Goal: Task Accomplishment & Management: Use online tool/utility

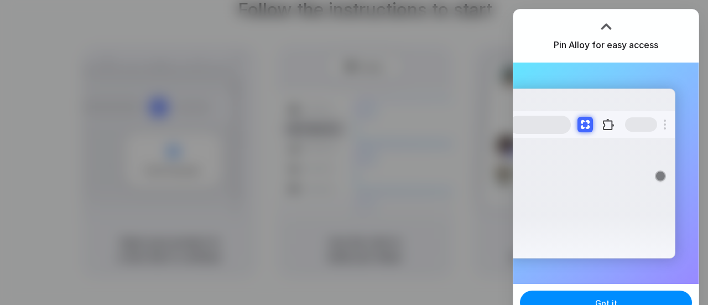
click at [606, 30] on div at bounding box center [606, 26] width 17 height 17
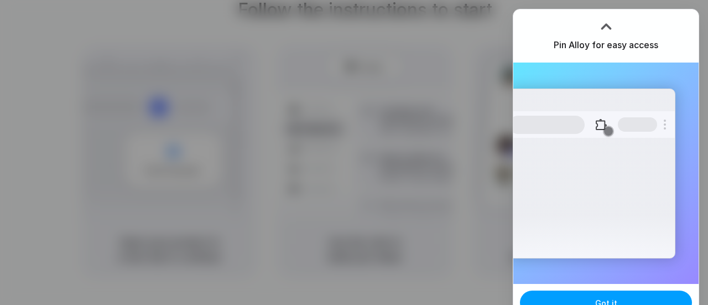
click at [586, 295] on button "Got it" at bounding box center [606, 302] width 172 height 24
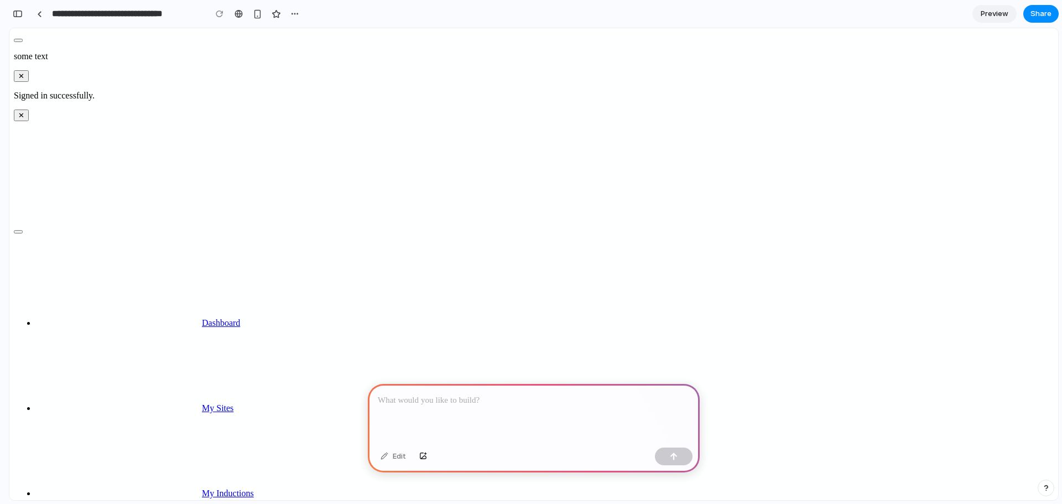
click at [435, 400] on p at bounding box center [534, 400] width 312 height 13
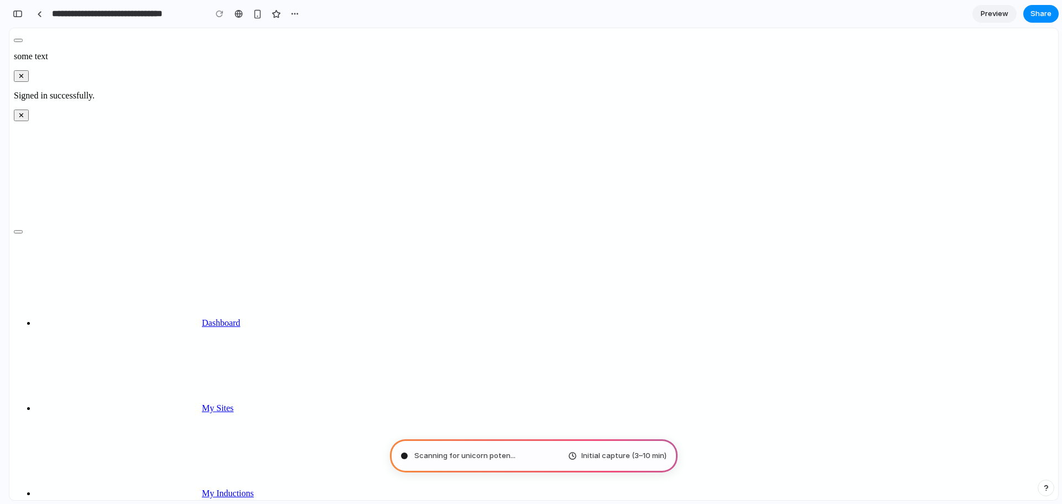
type input "**********"
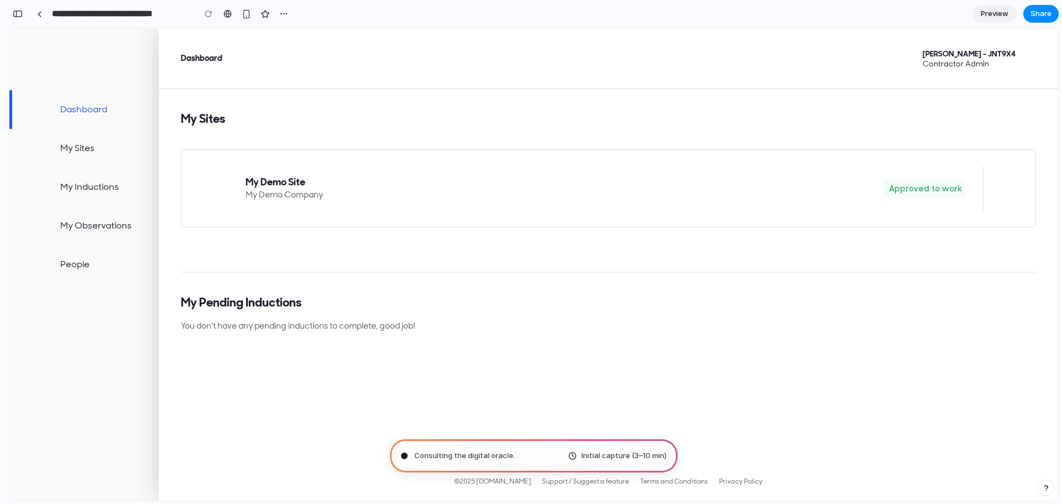
scroll to position [541, 0]
click at [1003, 10] on span "Preview" at bounding box center [995, 13] width 28 height 11
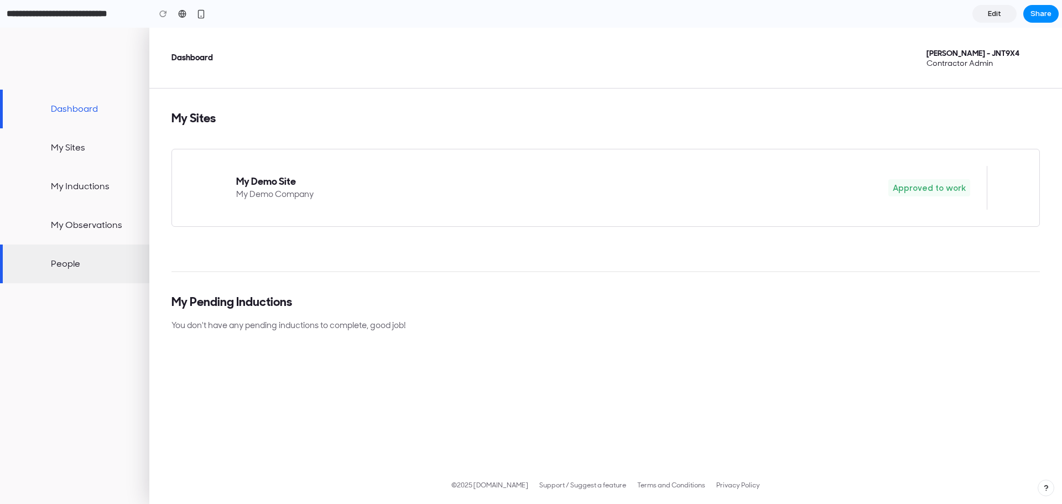
click at [69, 260] on link "People" at bounding box center [74, 264] width 149 height 39
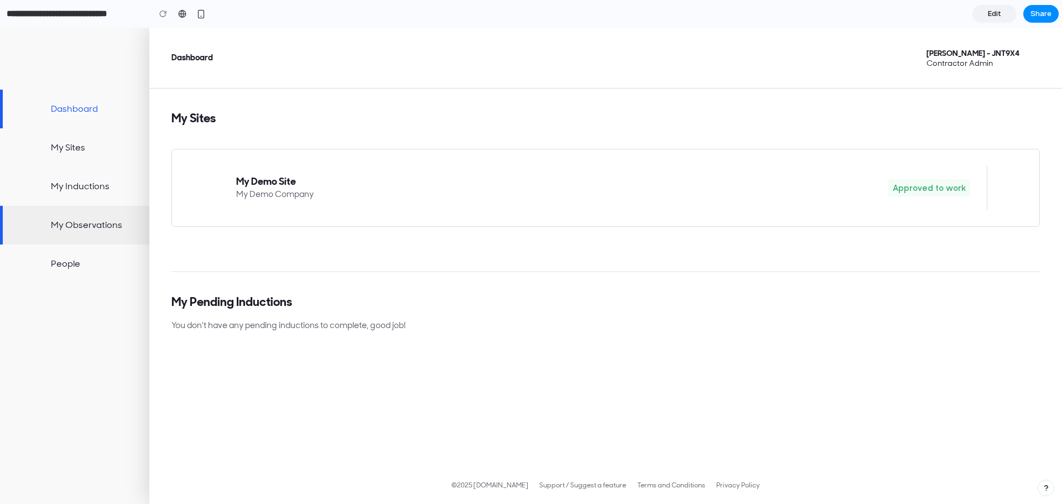
click at [68, 224] on link "My Observations" at bounding box center [74, 225] width 149 height 39
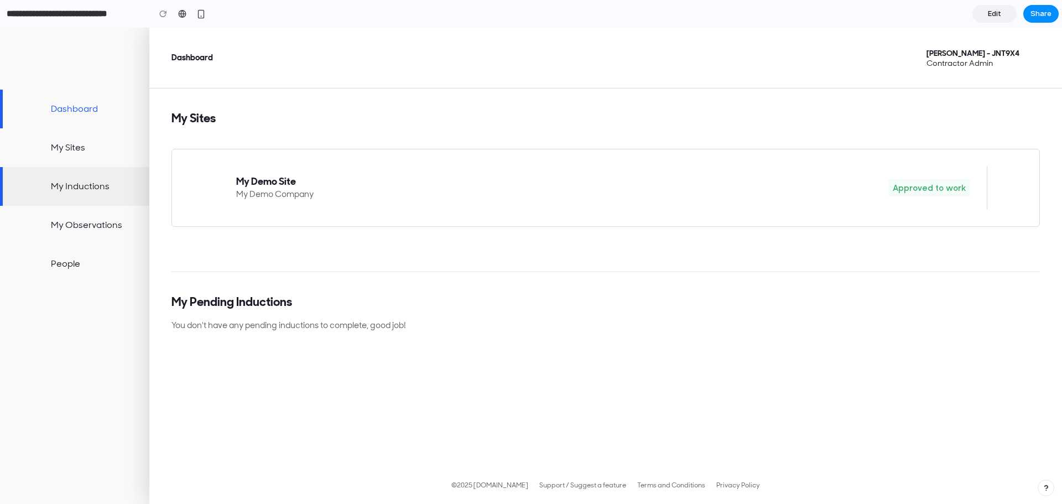
click at [73, 190] on link "My Inductions" at bounding box center [74, 186] width 149 height 39
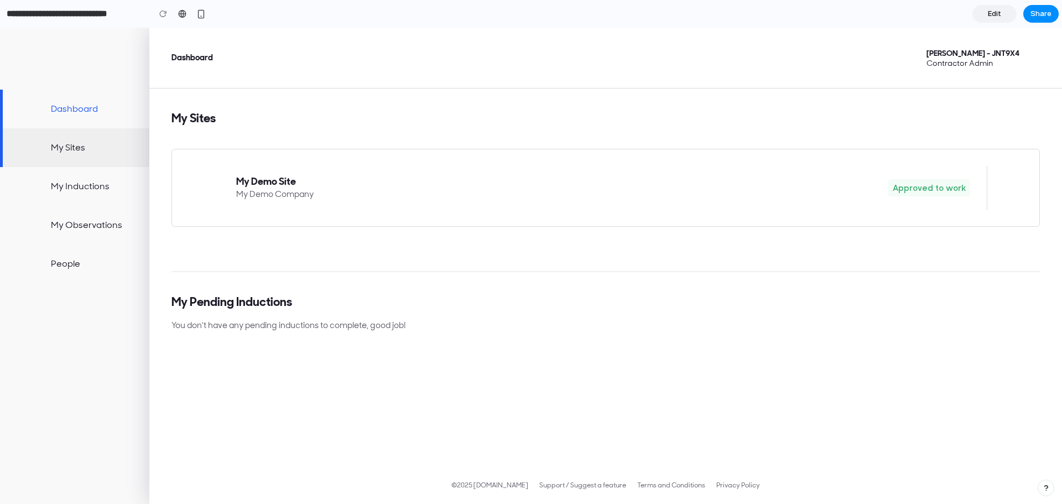
click at [69, 153] on link "My Sites" at bounding box center [74, 147] width 149 height 39
click at [95, 15] on input "**********" at bounding box center [75, 14] width 142 height 20
click at [86, 8] on input "**********" at bounding box center [75, 14] width 142 height 20
click at [176, 13] on link at bounding box center [182, 14] width 17 height 17
click at [1014, 65] on span "Contractor Admin" at bounding box center [973, 63] width 93 height 10
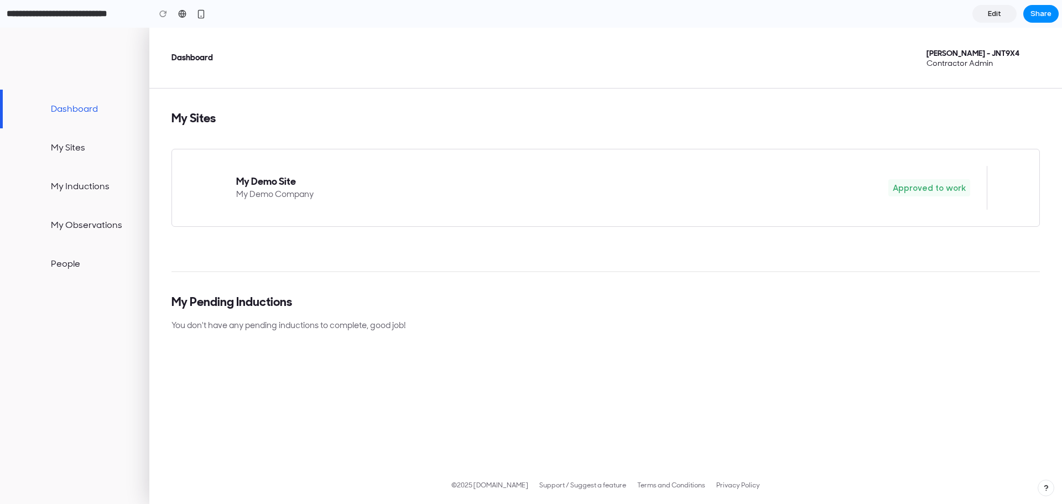
click at [990, 22] on link "Edit" at bounding box center [995, 14] width 44 height 18
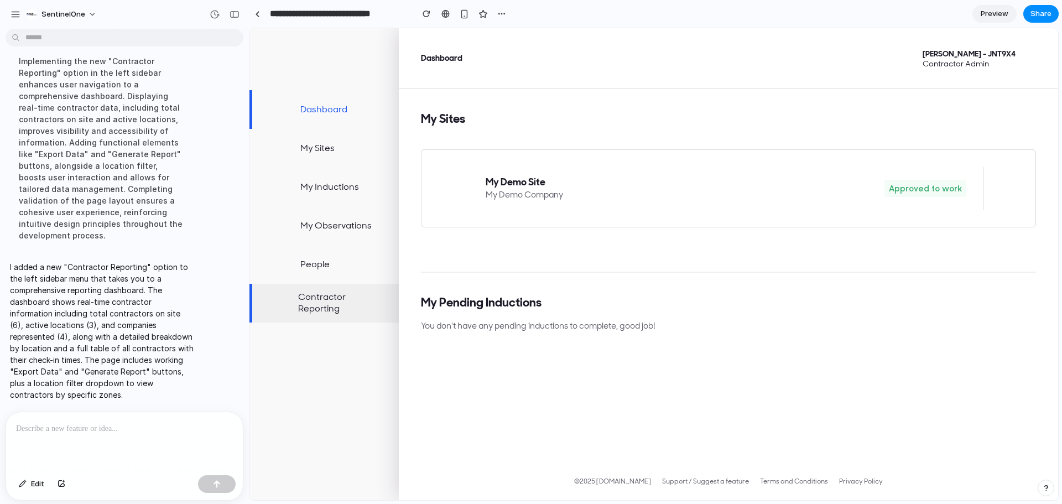
click at [321, 303] on link "Contractor Reporting" at bounding box center [324, 303] width 149 height 39
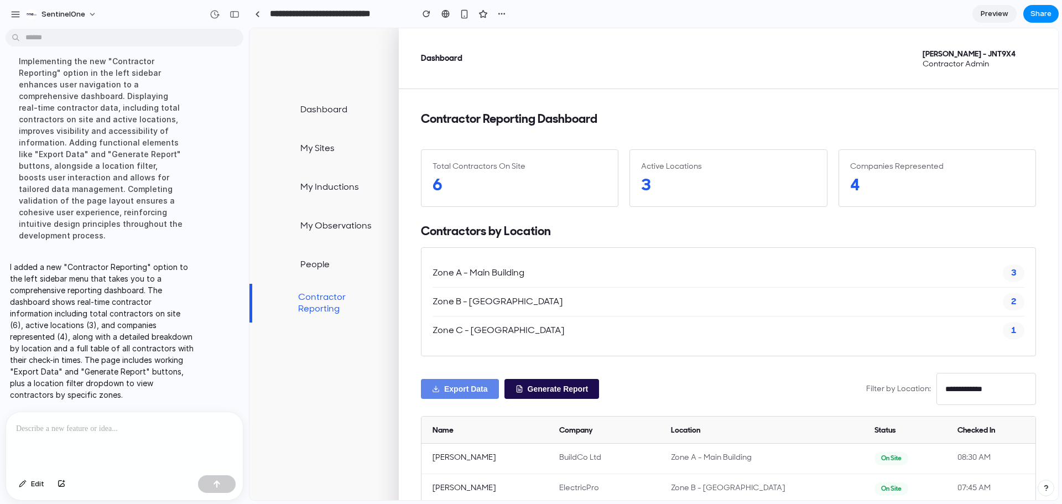
click at [449, 388] on button "Export Data" at bounding box center [460, 389] width 78 height 20
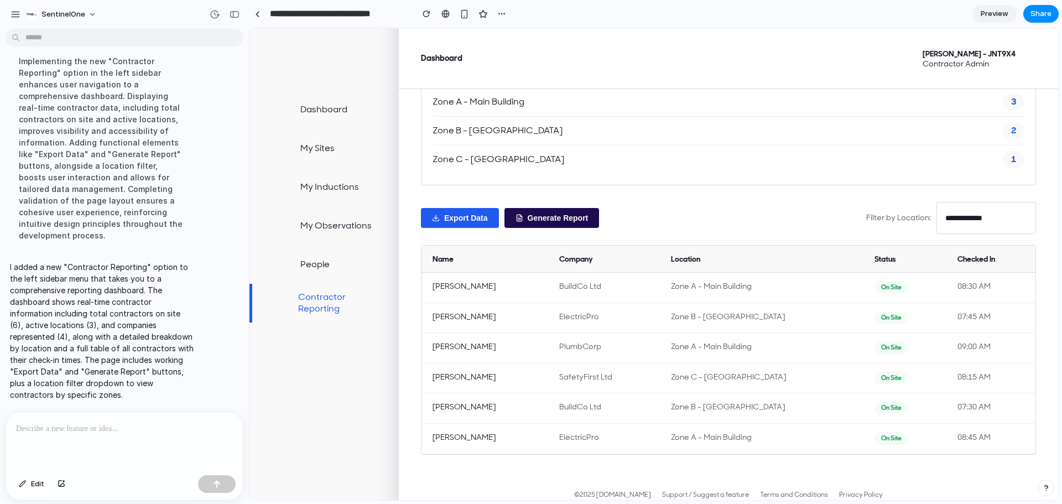
scroll to position [172, 0]
click at [978, 210] on select "**********" at bounding box center [987, 217] width 100 height 32
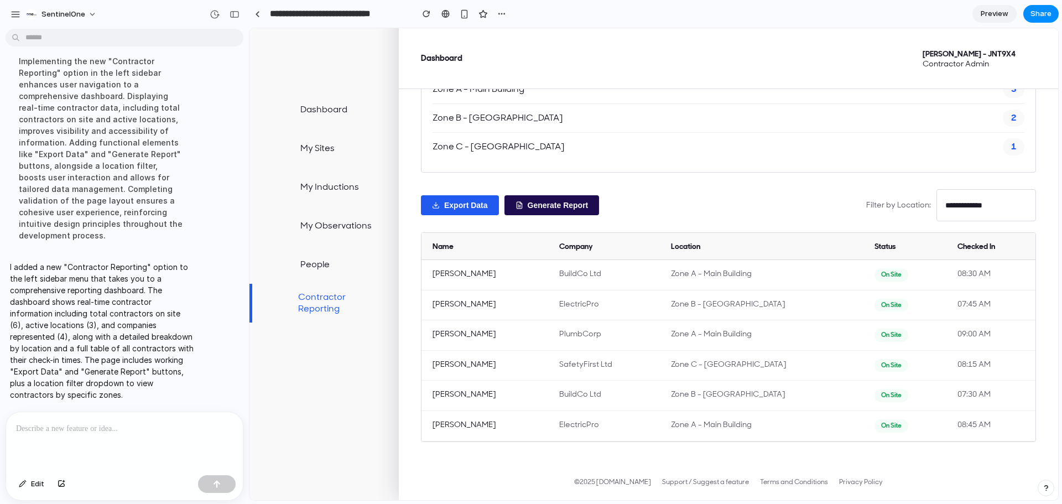
scroll to position [0, 0]
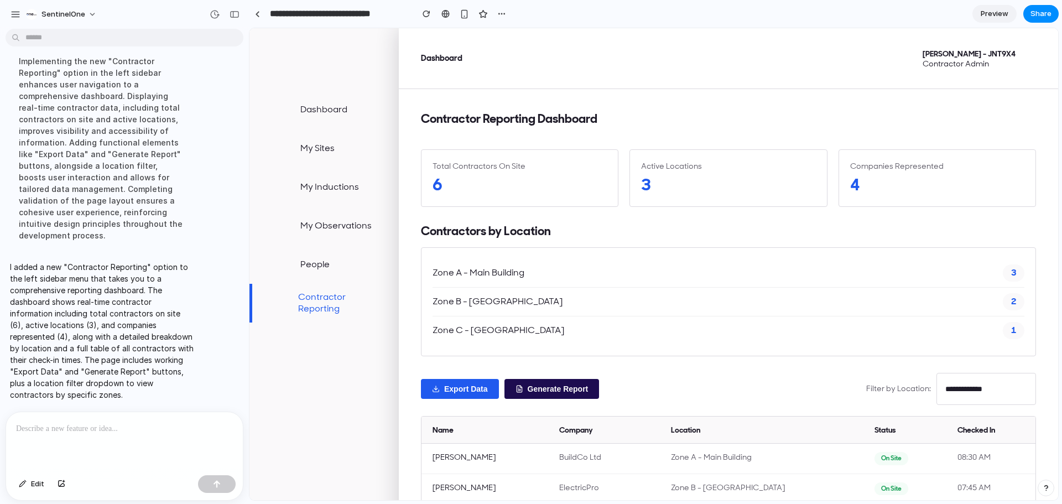
click at [526, 308] on div "Zone B - North Wing 2" at bounding box center [729, 302] width 592 height 29
click at [1006, 273] on span "3" at bounding box center [1014, 272] width 22 height 17
click at [960, 64] on span "Contractor Admin" at bounding box center [969, 64] width 93 height 10
click at [491, 179] on div "6" at bounding box center [520, 185] width 174 height 22
click at [463, 178] on div "6" at bounding box center [520, 185] width 174 height 22
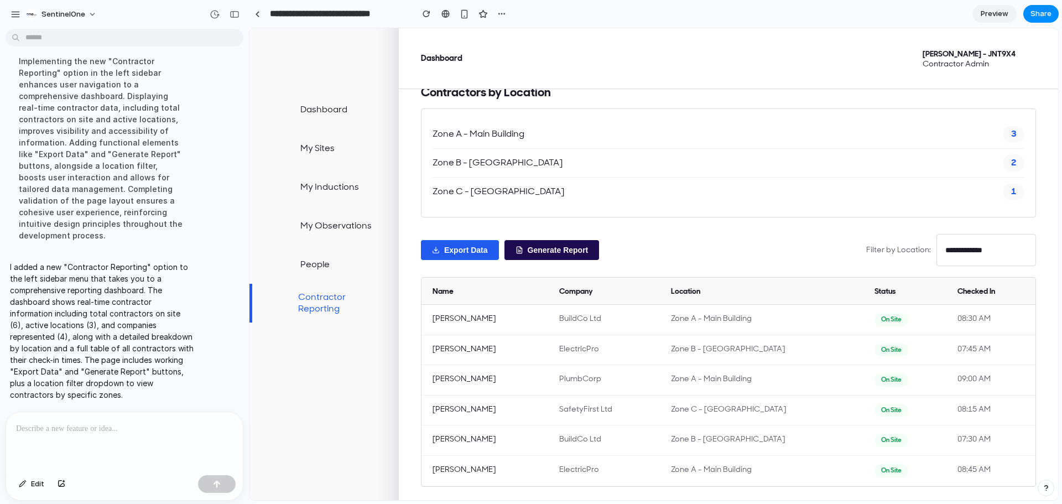
scroll to position [149, 0]
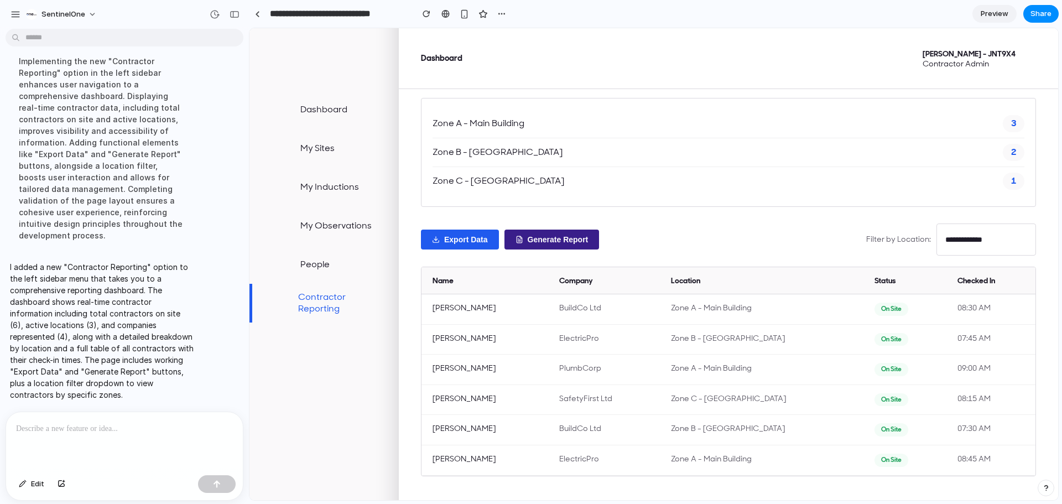
click at [549, 237] on button "Generate Report" at bounding box center [552, 240] width 95 height 20
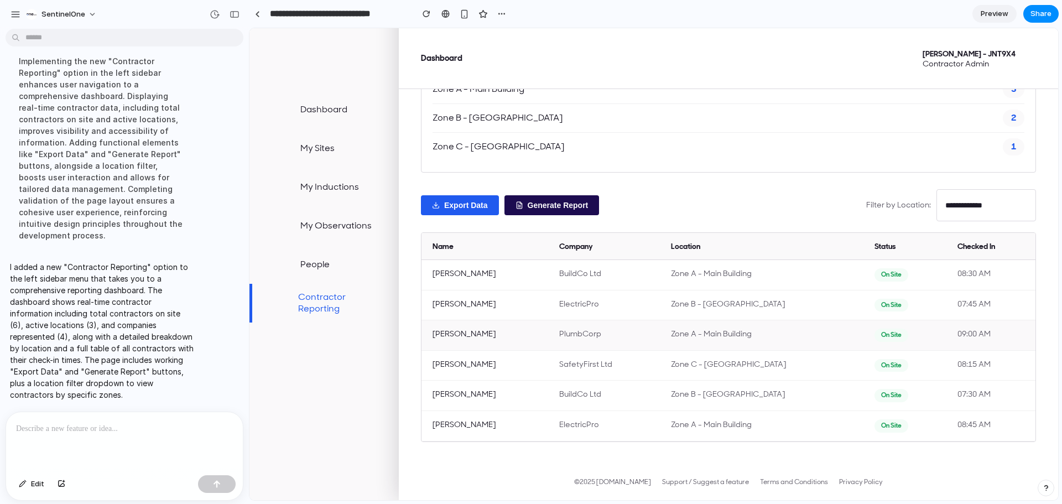
scroll to position [0, 0]
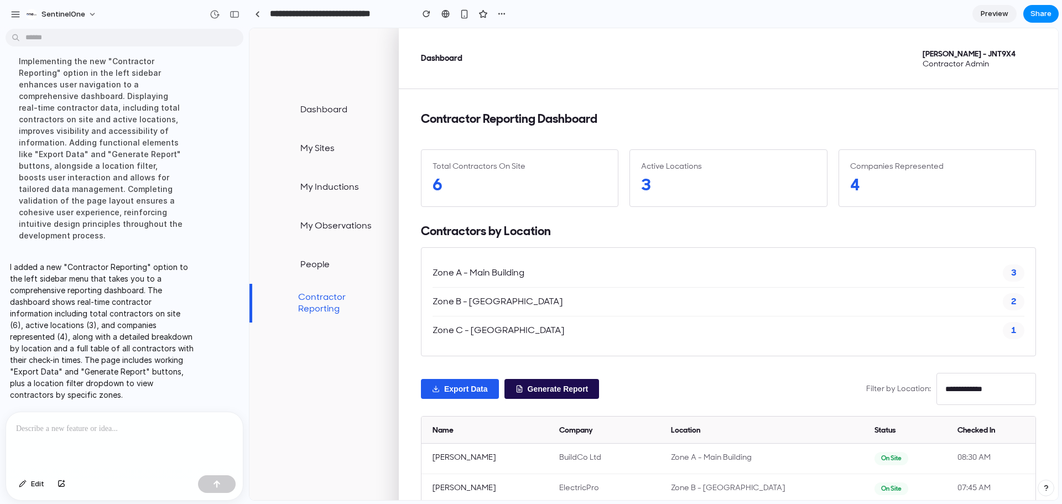
click at [979, 12] on link "Preview" at bounding box center [995, 14] width 44 height 18
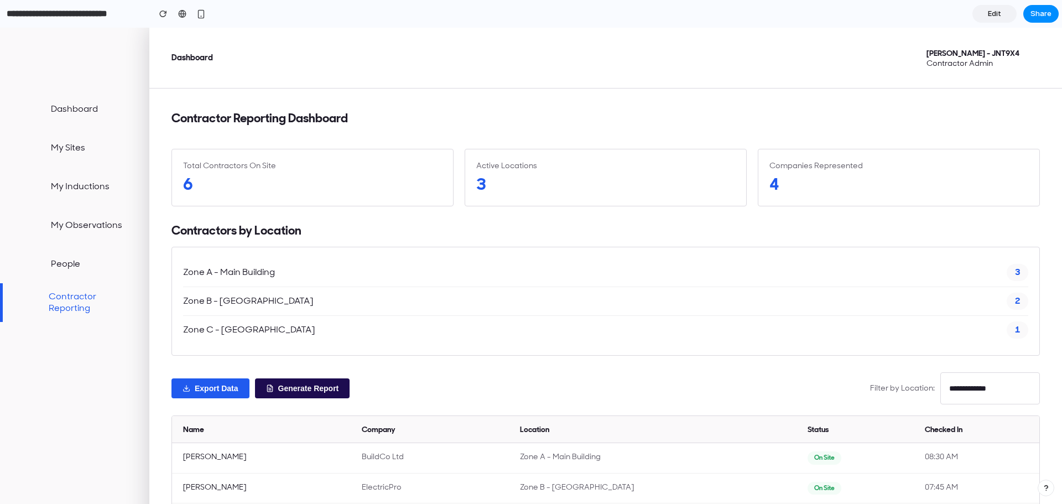
click at [984, 20] on link "Edit" at bounding box center [995, 14] width 44 height 18
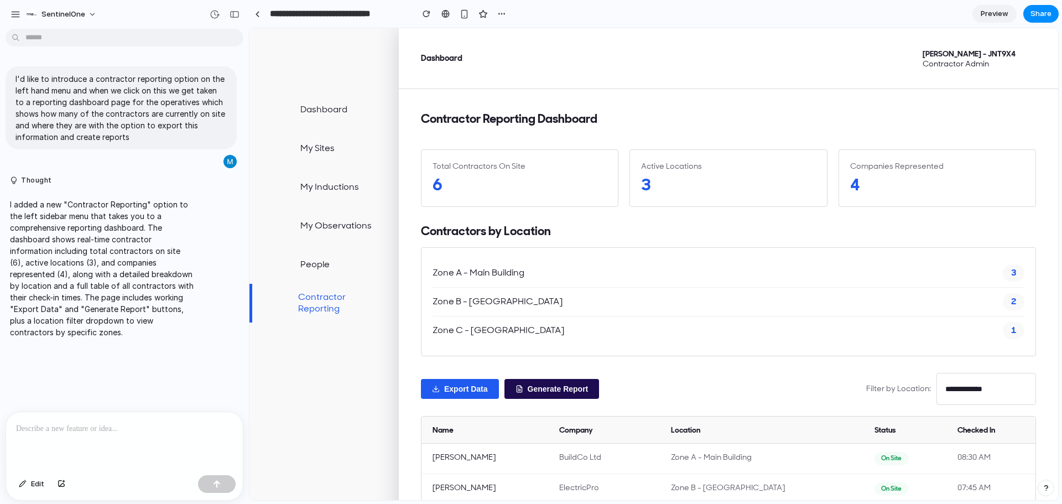
click at [62, 429] on p at bounding box center [124, 428] width 217 height 13
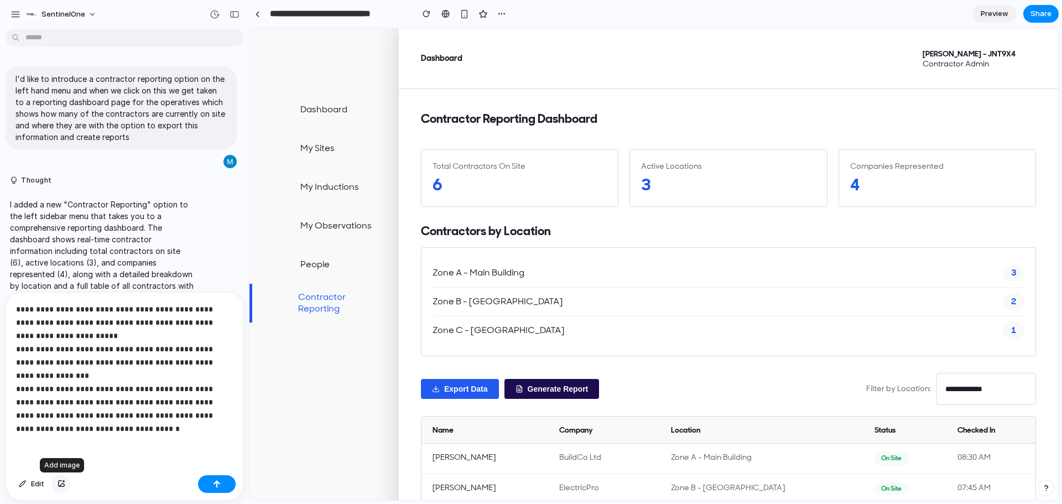
click at [58, 481] on div "button" at bounding box center [62, 484] width 8 height 7
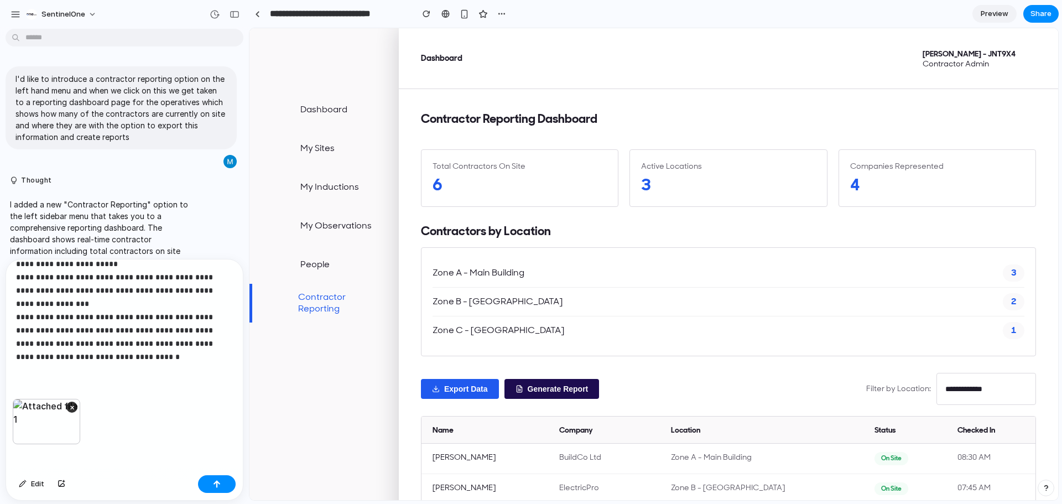
scroll to position [43, 0]
click at [126, 355] on p "**********" at bounding box center [122, 297] width 212 height 133
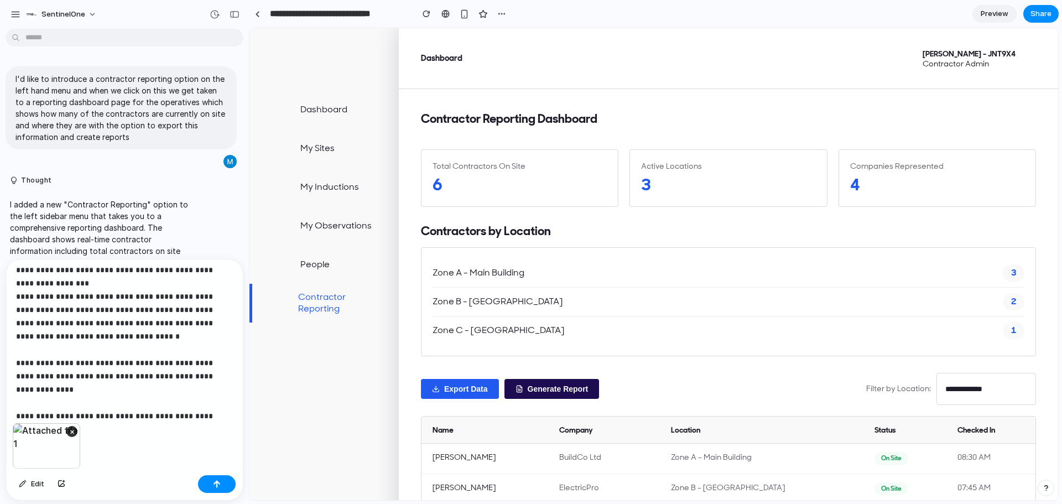
scroll to position [29, 0]
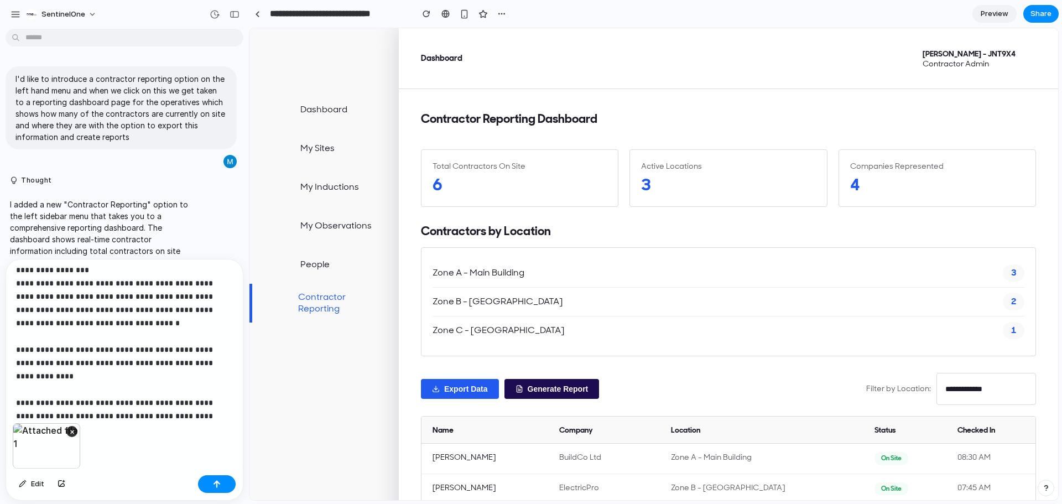
click at [209, 496] on div "Edit" at bounding box center [124, 485] width 237 height 29
click at [213, 476] on button "button" at bounding box center [217, 484] width 38 height 18
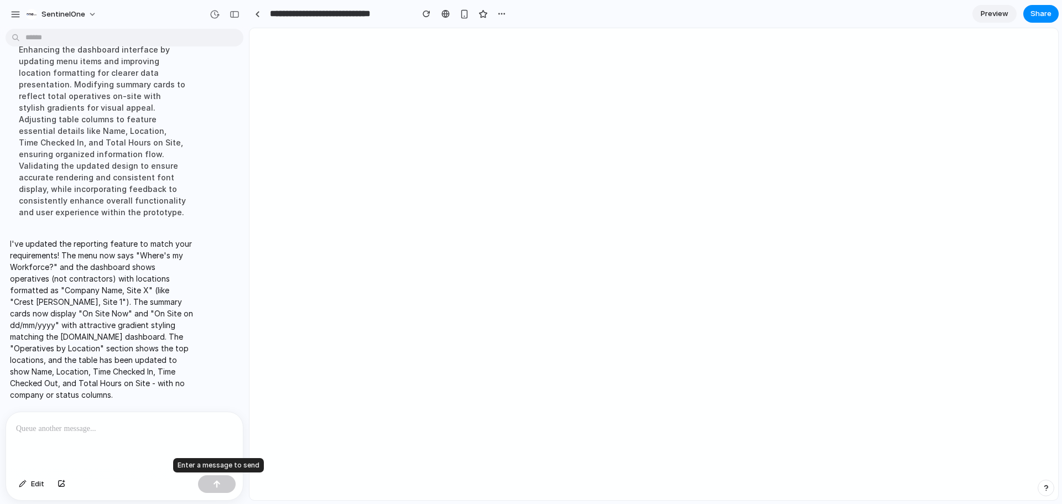
scroll to position [0, 0]
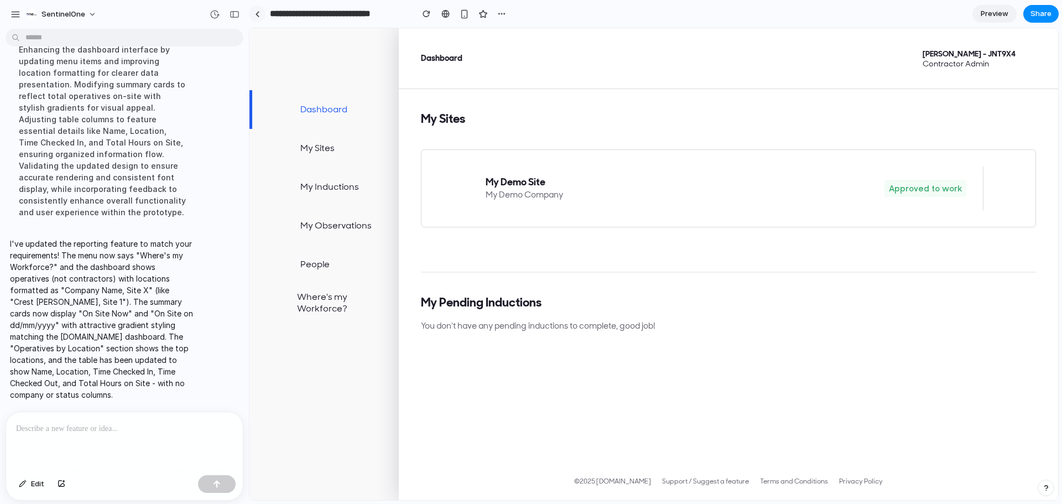
click at [259, 14] on div at bounding box center [257, 14] width 5 height 6
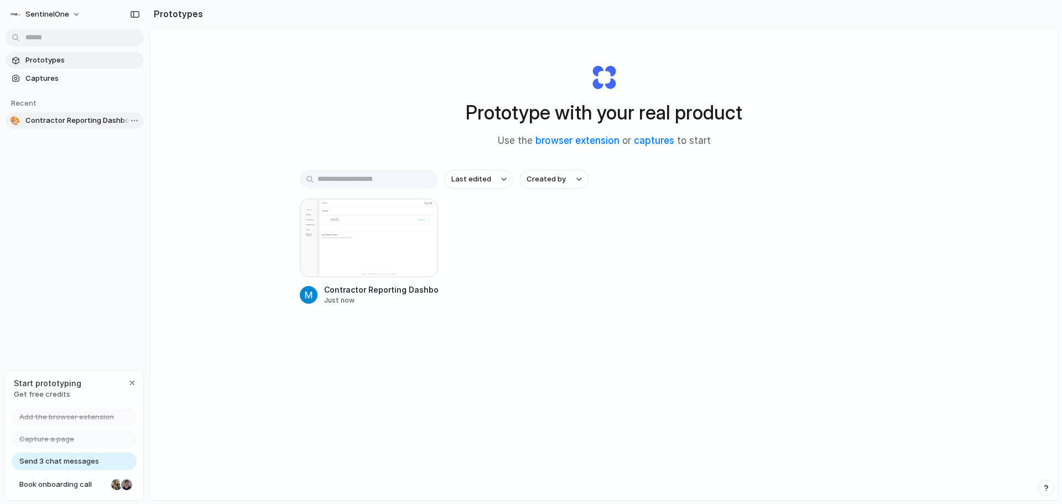
click at [34, 118] on span "Contractor Reporting Dashboard" at bounding box center [82, 120] width 114 height 11
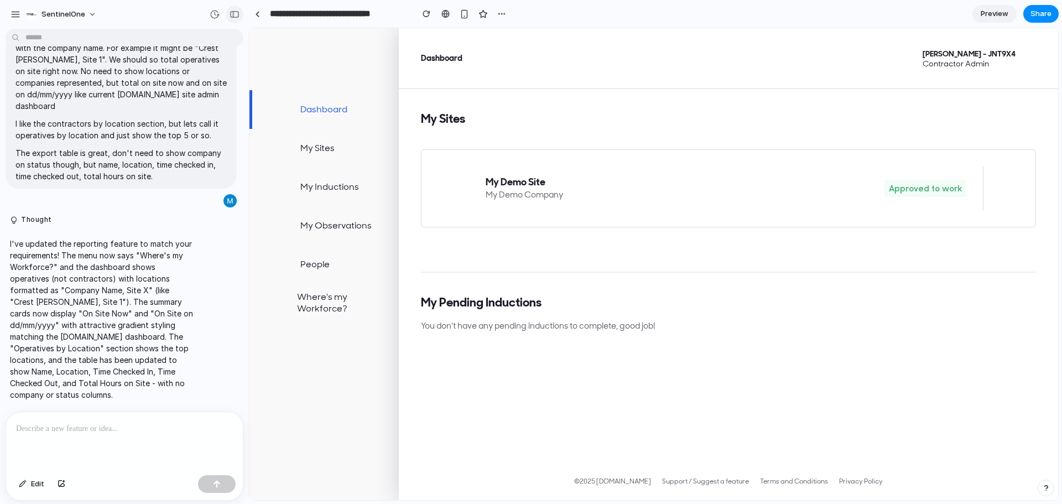
click at [230, 15] on div "button" at bounding box center [235, 15] width 10 height 8
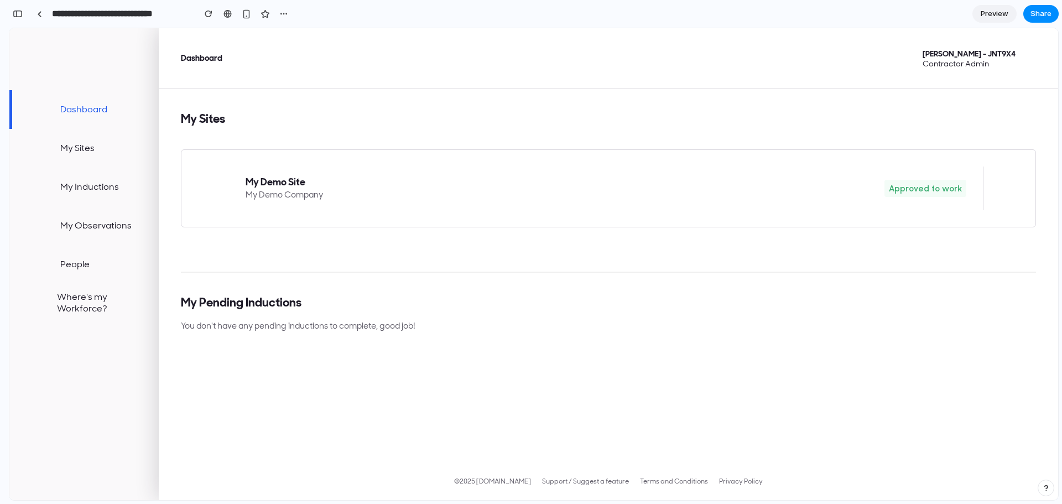
scroll to position [1115, 0]
click at [1005, 15] on span "Preview" at bounding box center [995, 13] width 28 height 11
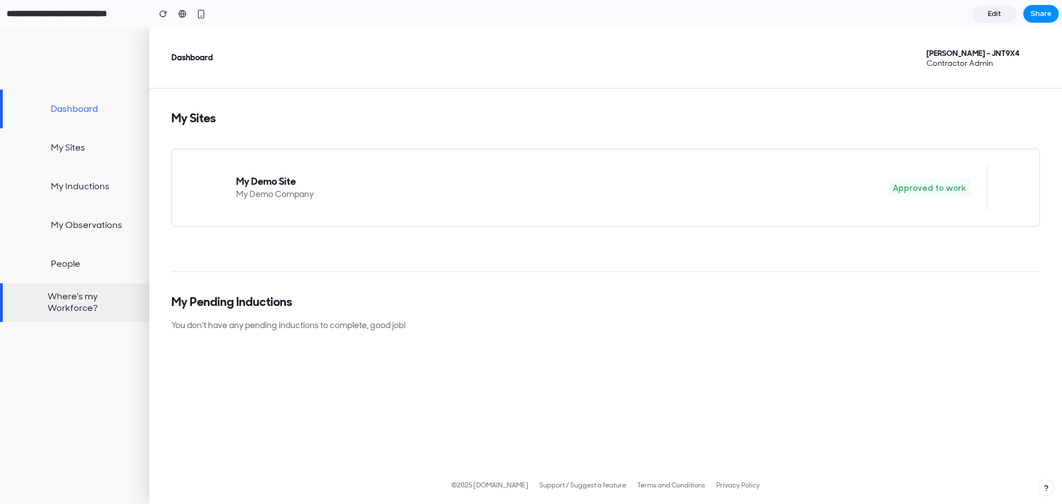
click at [77, 307] on link "Where's my Workforce?" at bounding box center [74, 302] width 149 height 39
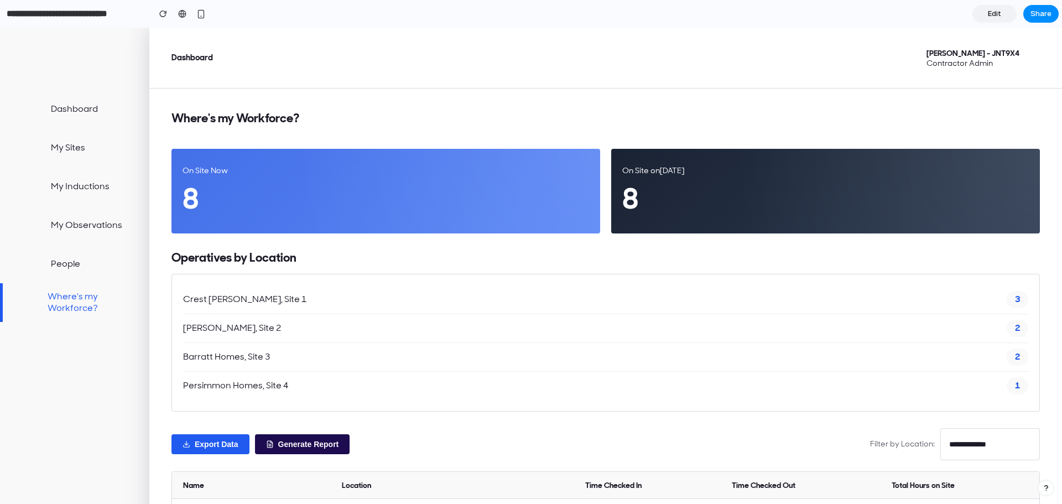
click at [226, 189] on div "8" at bounding box center [386, 199] width 407 height 36
click at [329, 150] on div at bounding box center [386, 191] width 429 height 85
click at [229, 307] on div "Crest Nicholson, Site 1 3" at bounding box center [605, 300] width 845 height 29
click at [58, 58] on icon at bounding box center [60, 59] width 77 height 18
click at [1035, 17] on span "Share" at bounding box center [1041, 13] width 21 height 11
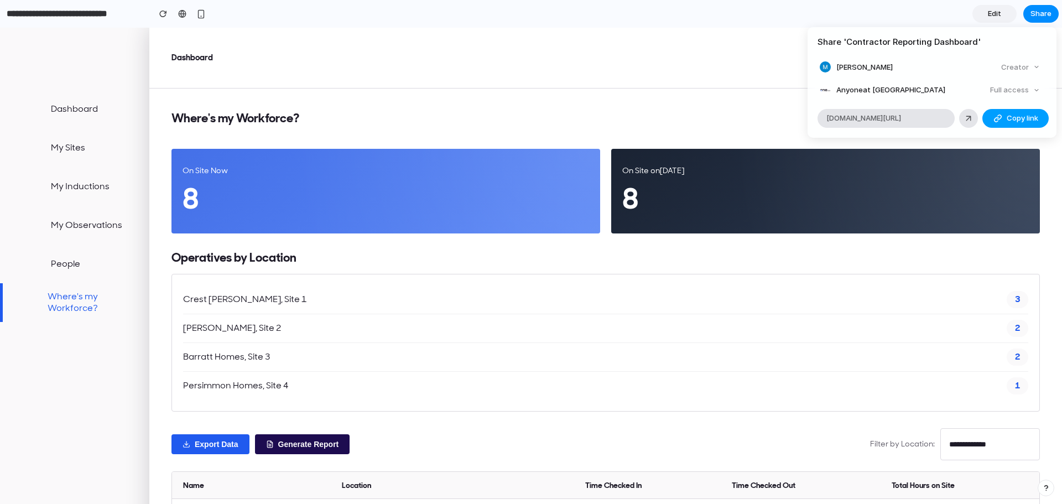
click at [1010, 122] on span "Copy link" at bounding box center [1023, 118] width 32 height 11
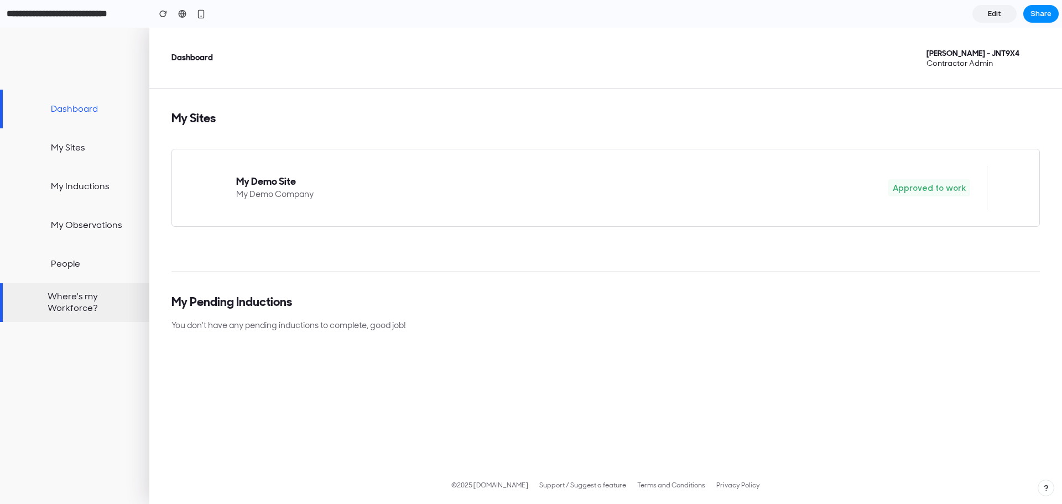
click at [39, 294] on link "Where's my Workforce?" at bounding box center [74, 302] width 149 height 39
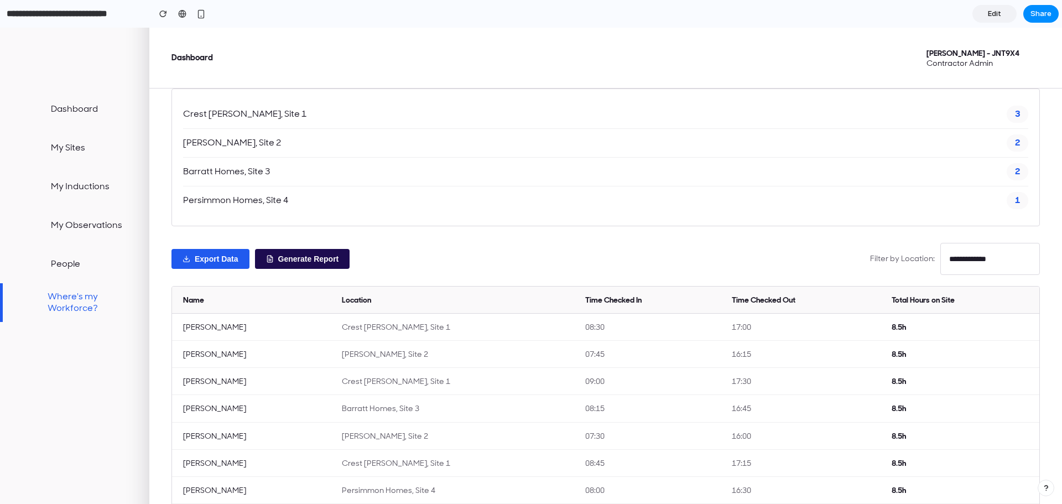
scroll to position [272, 0]
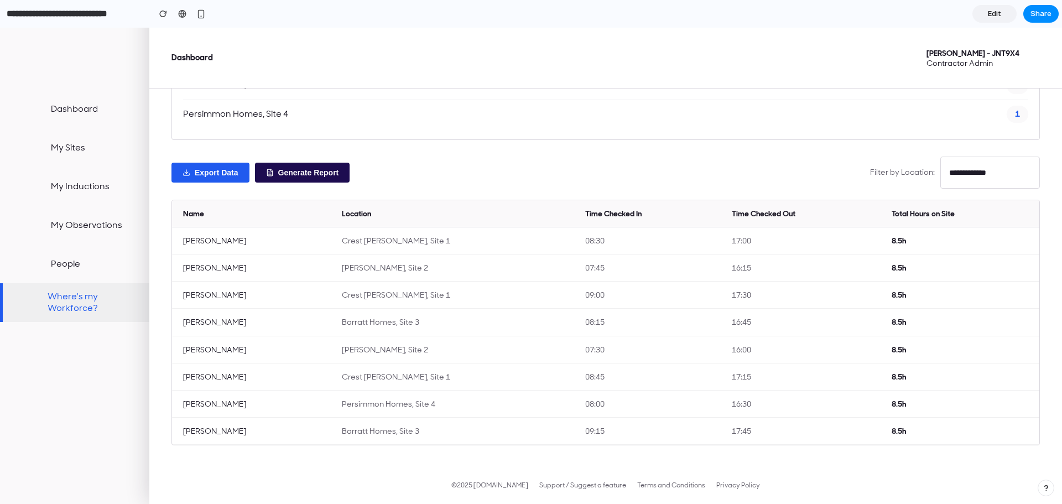
click at [64, 285] on link "Where's my Workforce?" at bounding box center [74, 302] width 149 height 39
